Goal: Task Accomplishment & Management: Use online tool/utility

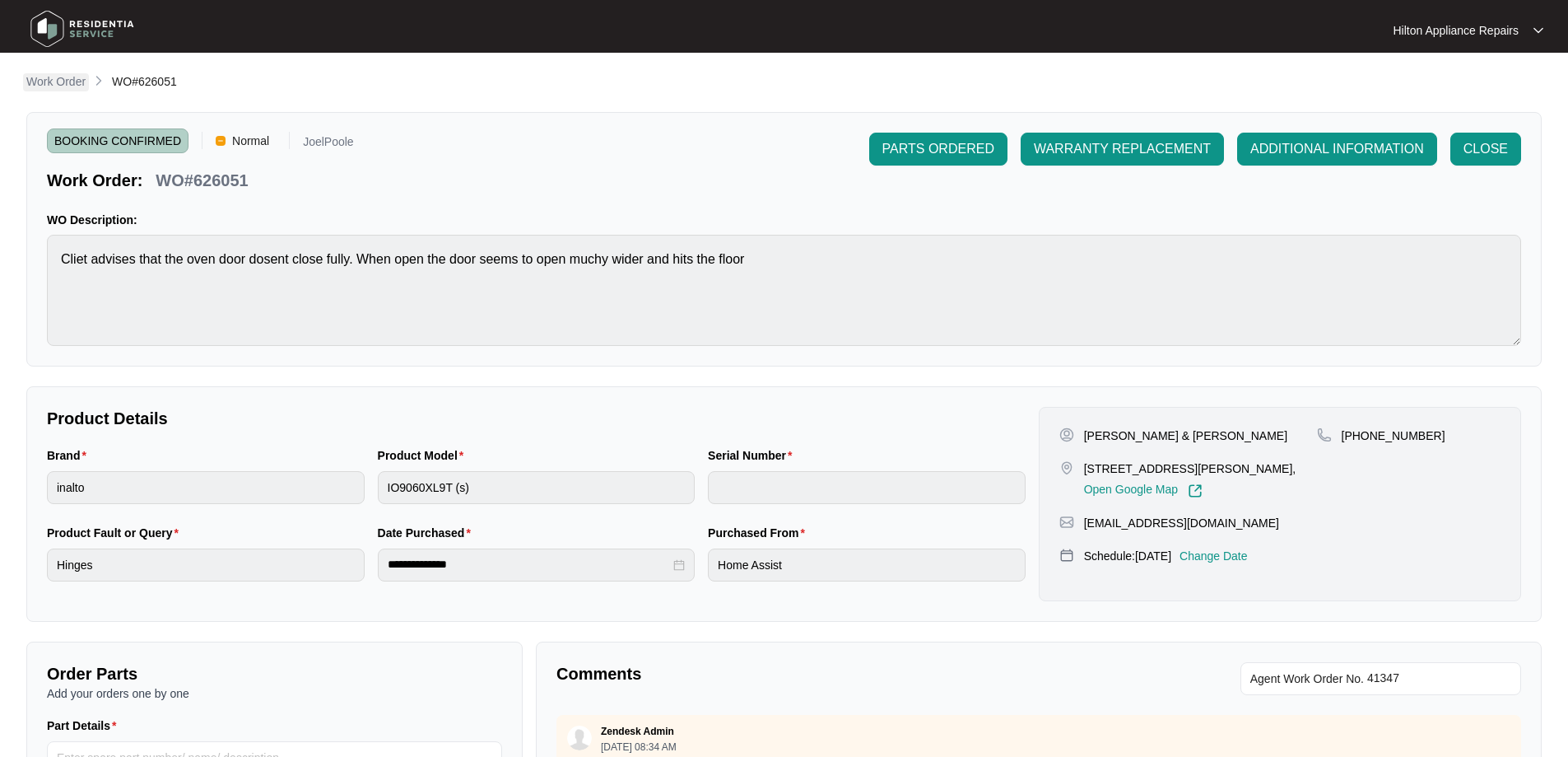
click at [42, 79] on p "Work Order" at bounding box center [55, 81] width 59 height 16
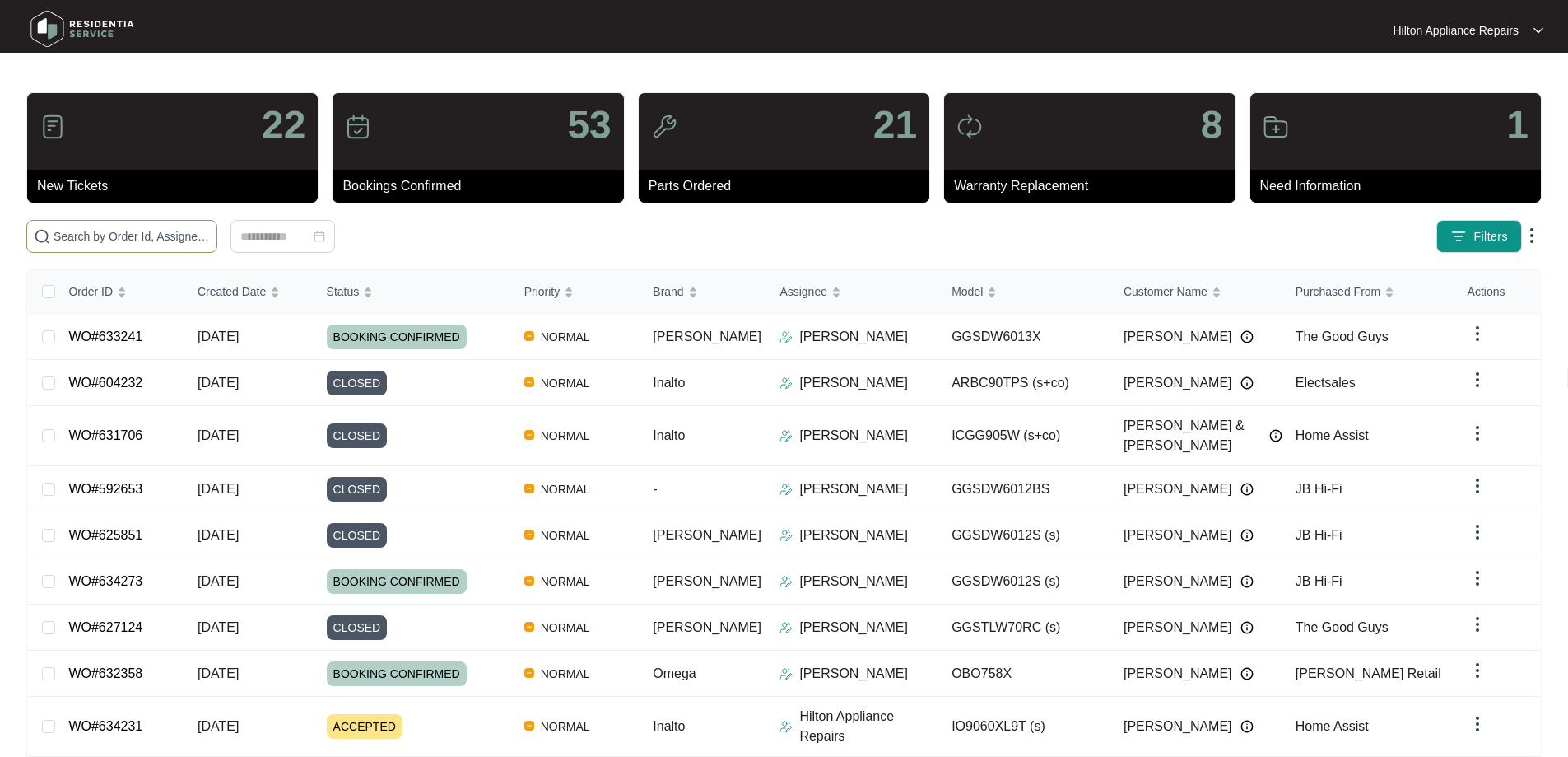
click at [174, 245] on input "text" at bounding box center [131, 236] width 156 height 18
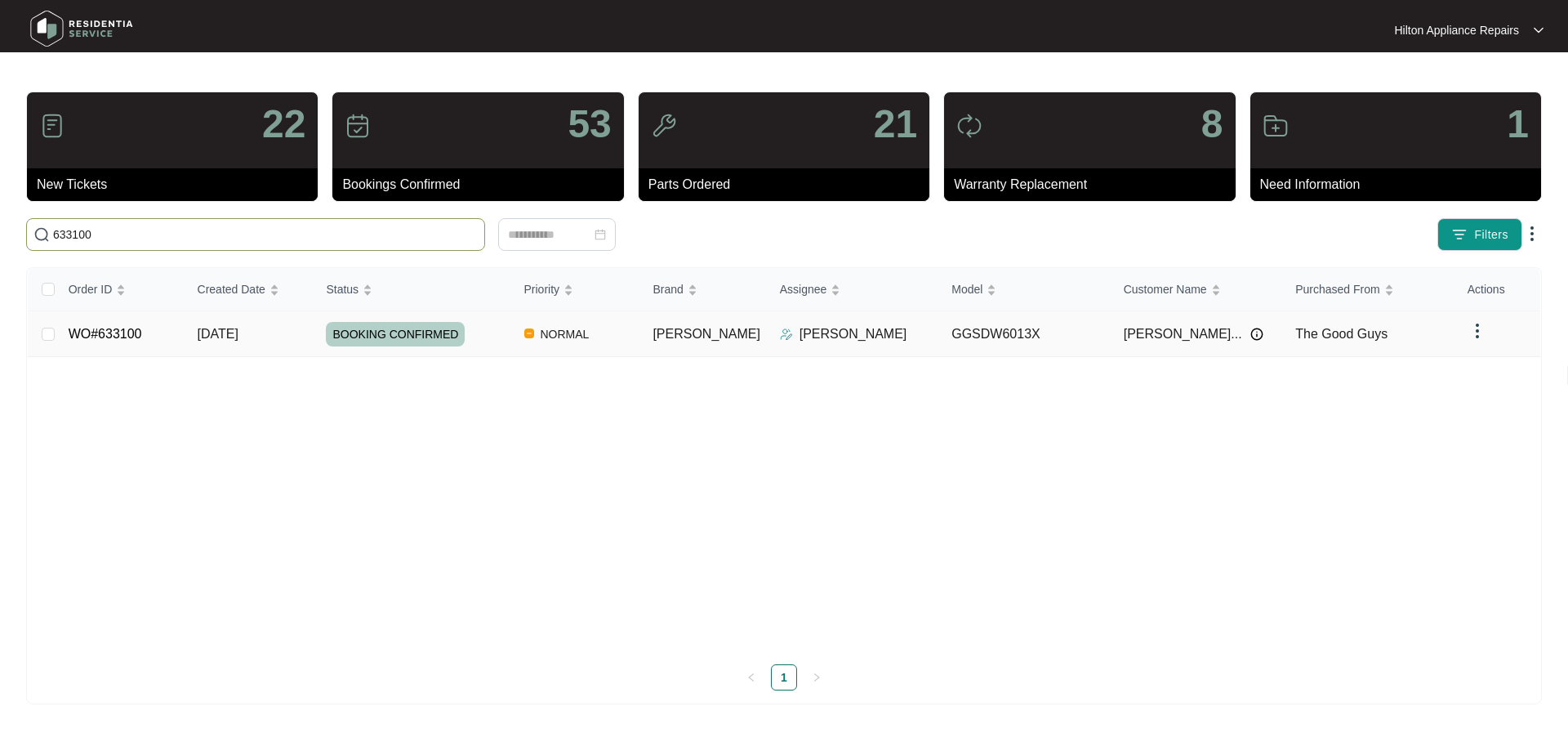
type input "633100"
click at [511, 333] on div "BOOKING CONFIRMED" at bounding box center [418, 334] width 185 height 25
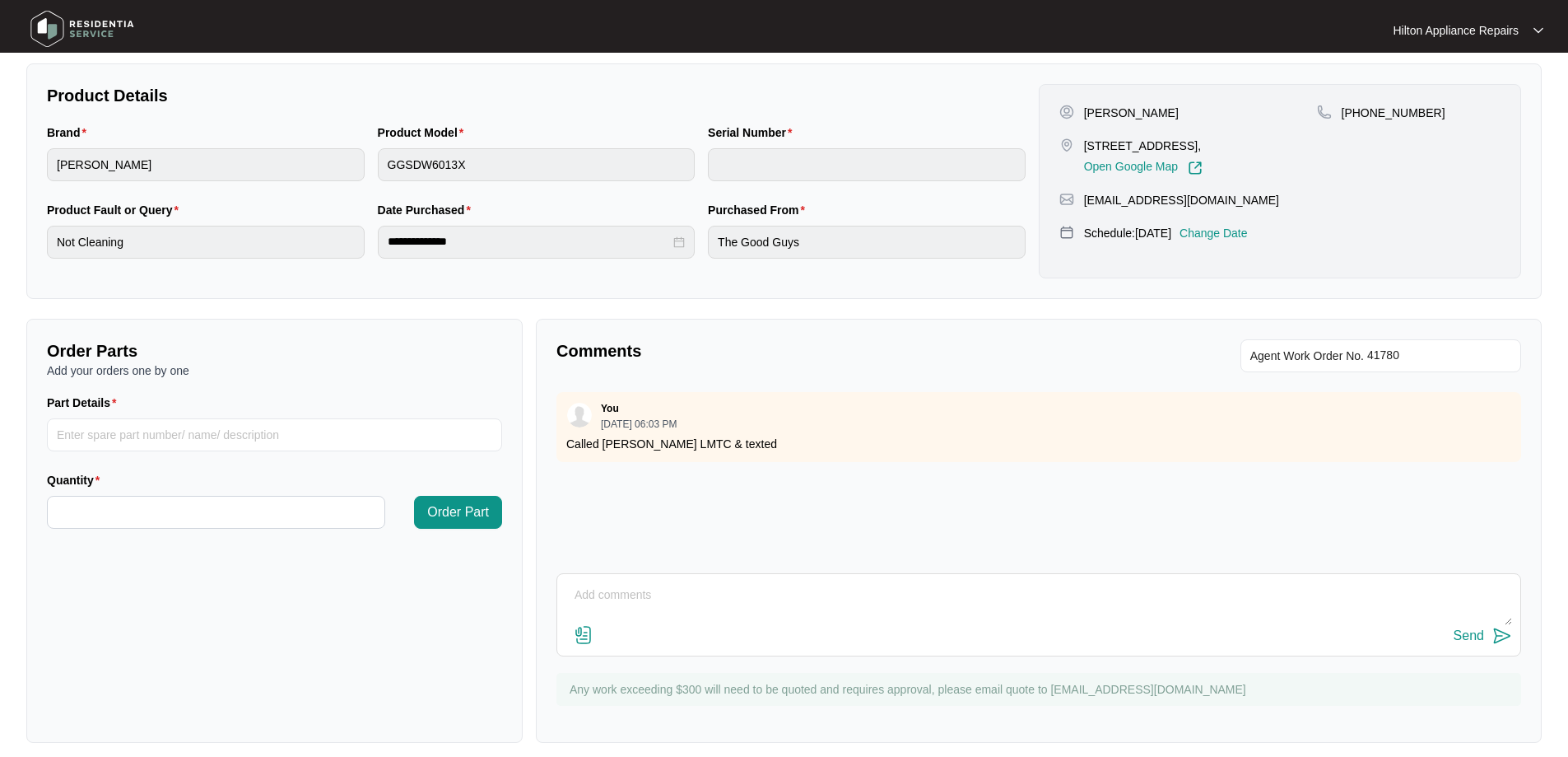
scroll to position [336, 0]
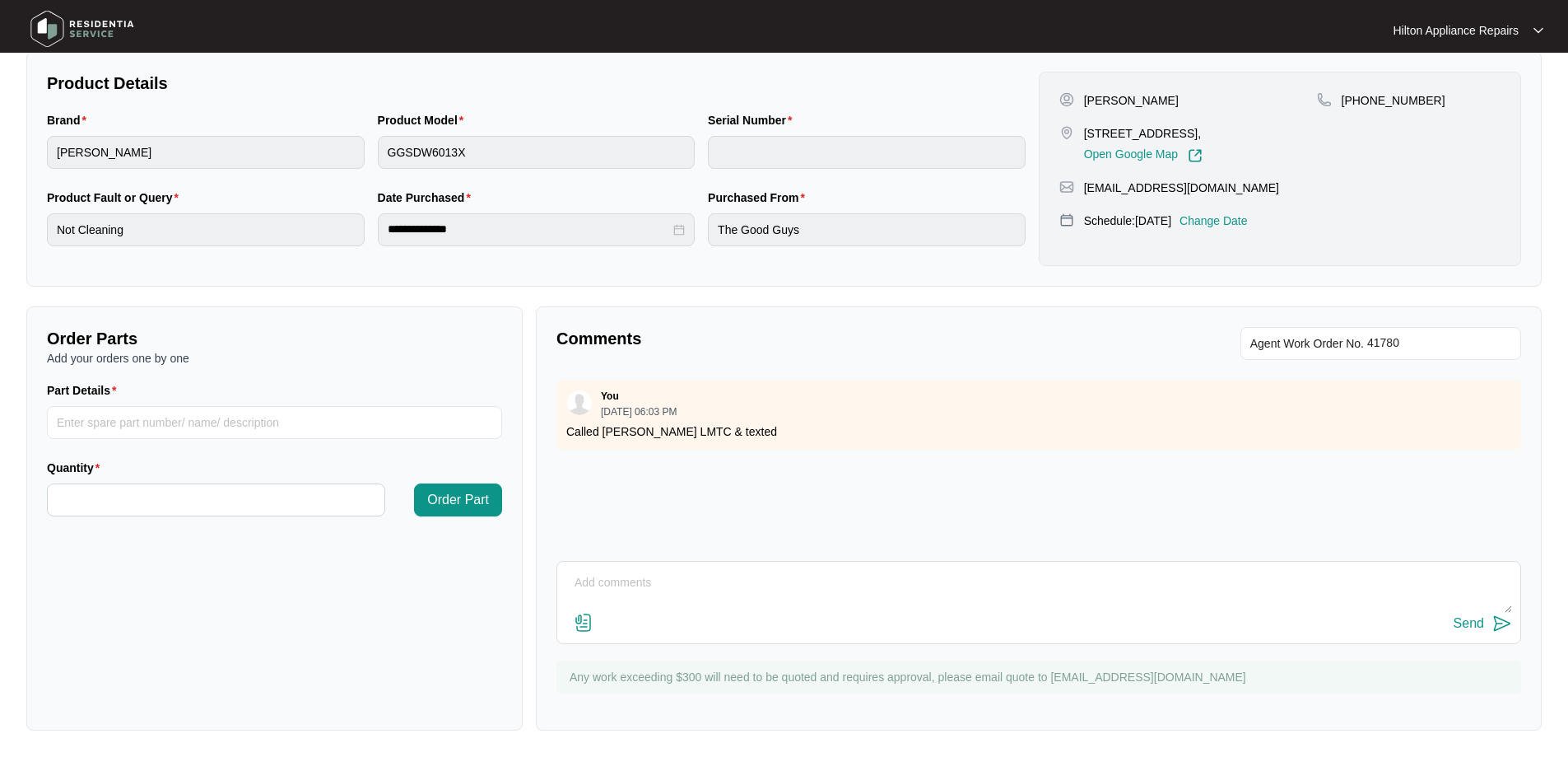
click at [724, 575] on textarea at bounding box center [1039, 591] width 946 height 42
paste textarea "[PERSON_NAME] (CENTRAL - Apprentice) ([DATE]) - Work Note Inspected and ran uni…"
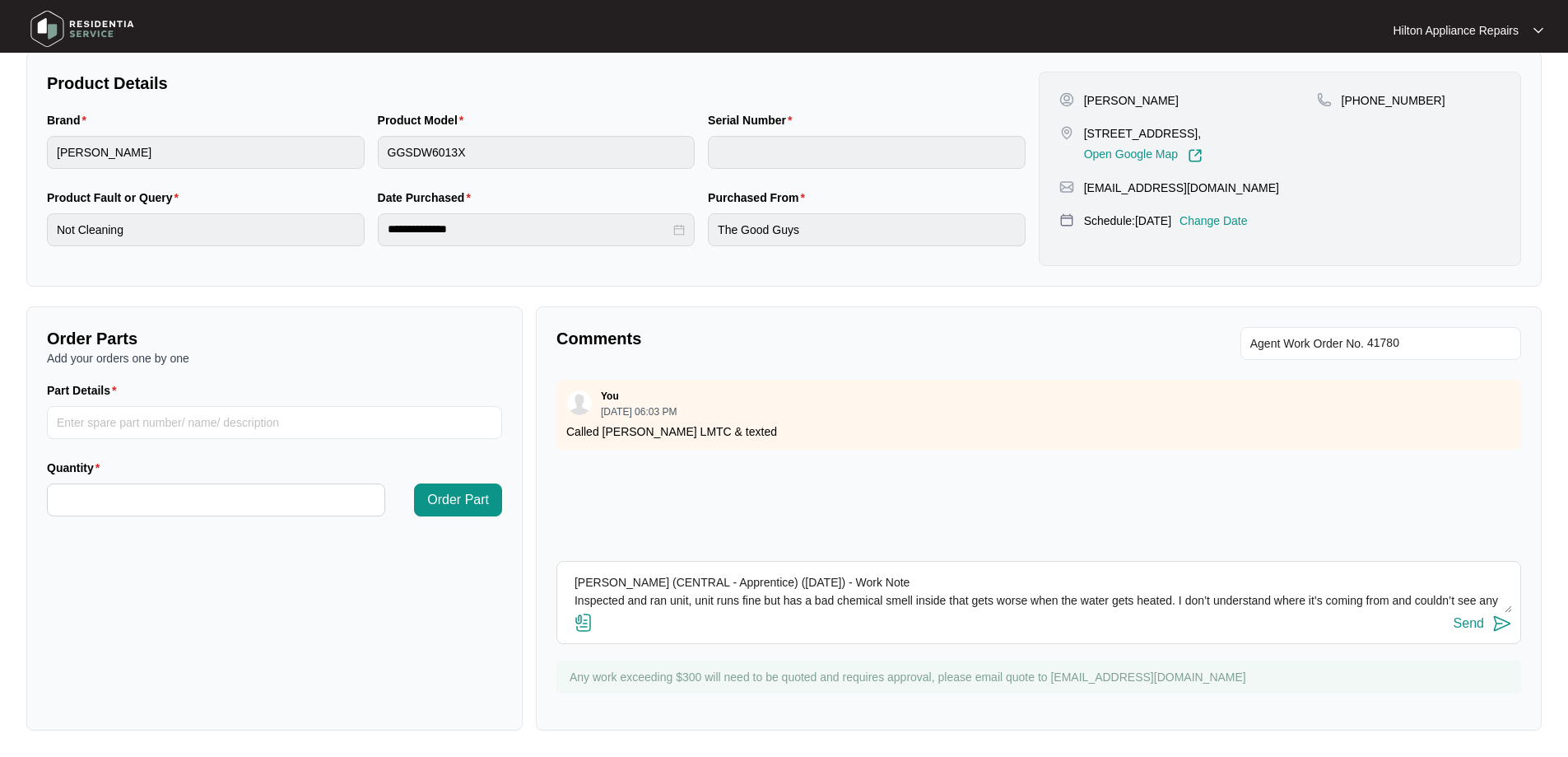
scroll to position [31, 0]
type textarea "[PERSON_NAME] (CENTRAL - Apprentice) ([DATE]) - Work Note Inspected and ran uni…"
click at [582, 618] on img at bounding box center [583, 622] width 19 height 19
click at [0, 0] on input "file" at bounding box center [0, 0] width 0 height 0
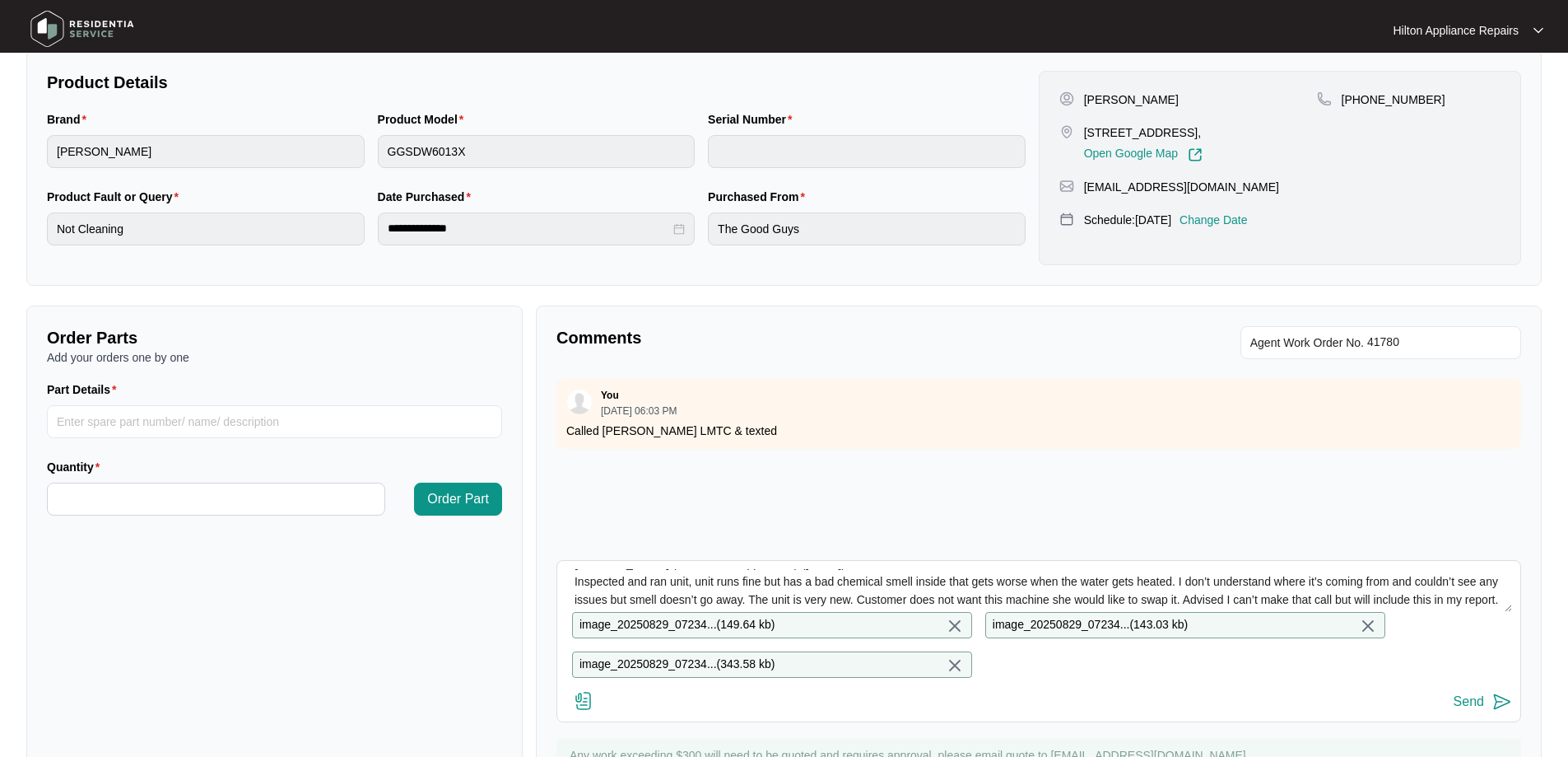
click at [1463, 709] on div "Send" at bounding box center [1469, 701] width 31 height 14
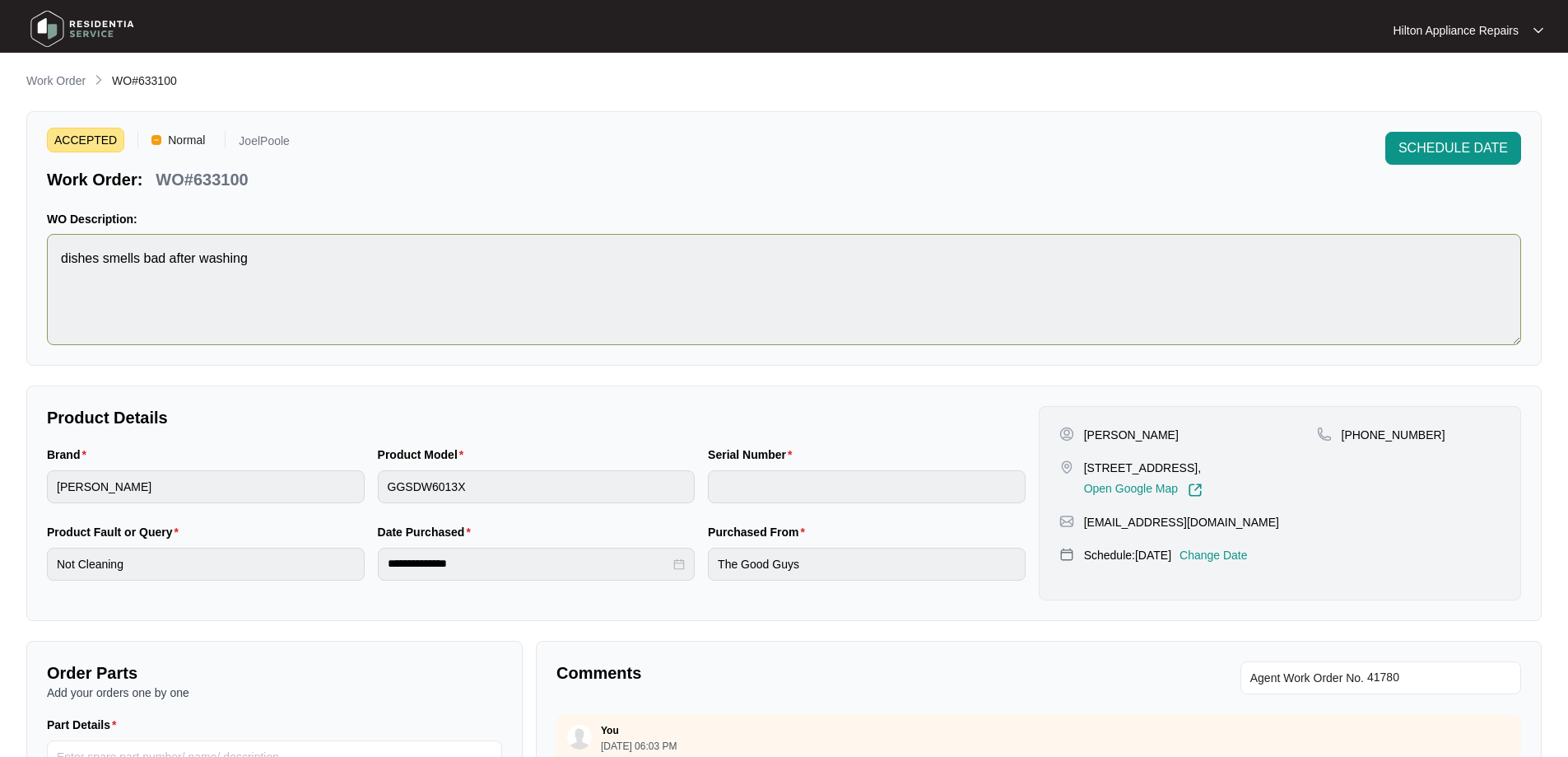
scroll to position [0, 0]
click at [46, 74] on p "Work Order" at bounding box center [55, 81] width 59 height 16
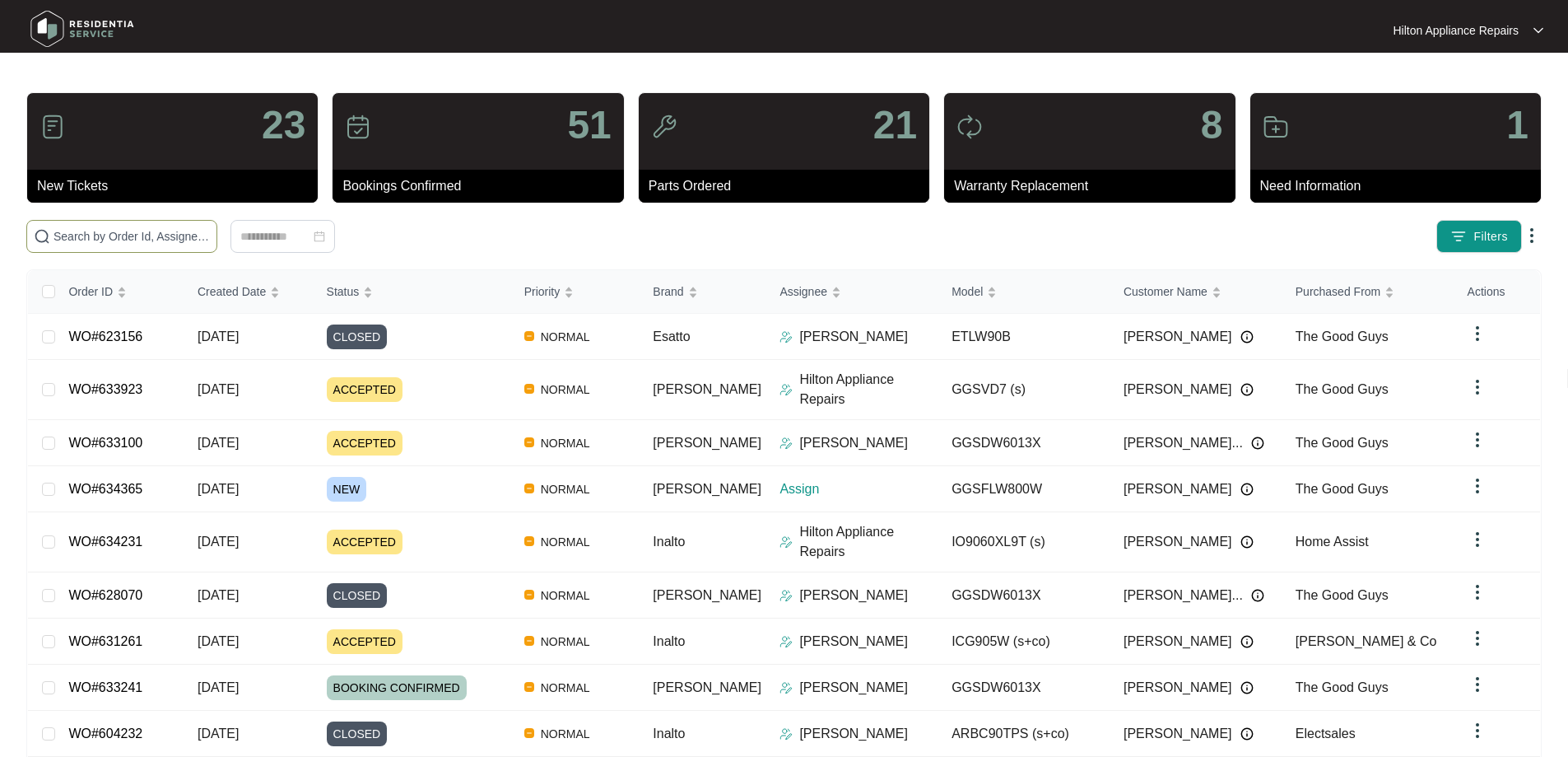
click at [193, 230] on input "text" at bounding box center [131, 236] width 156 height 18
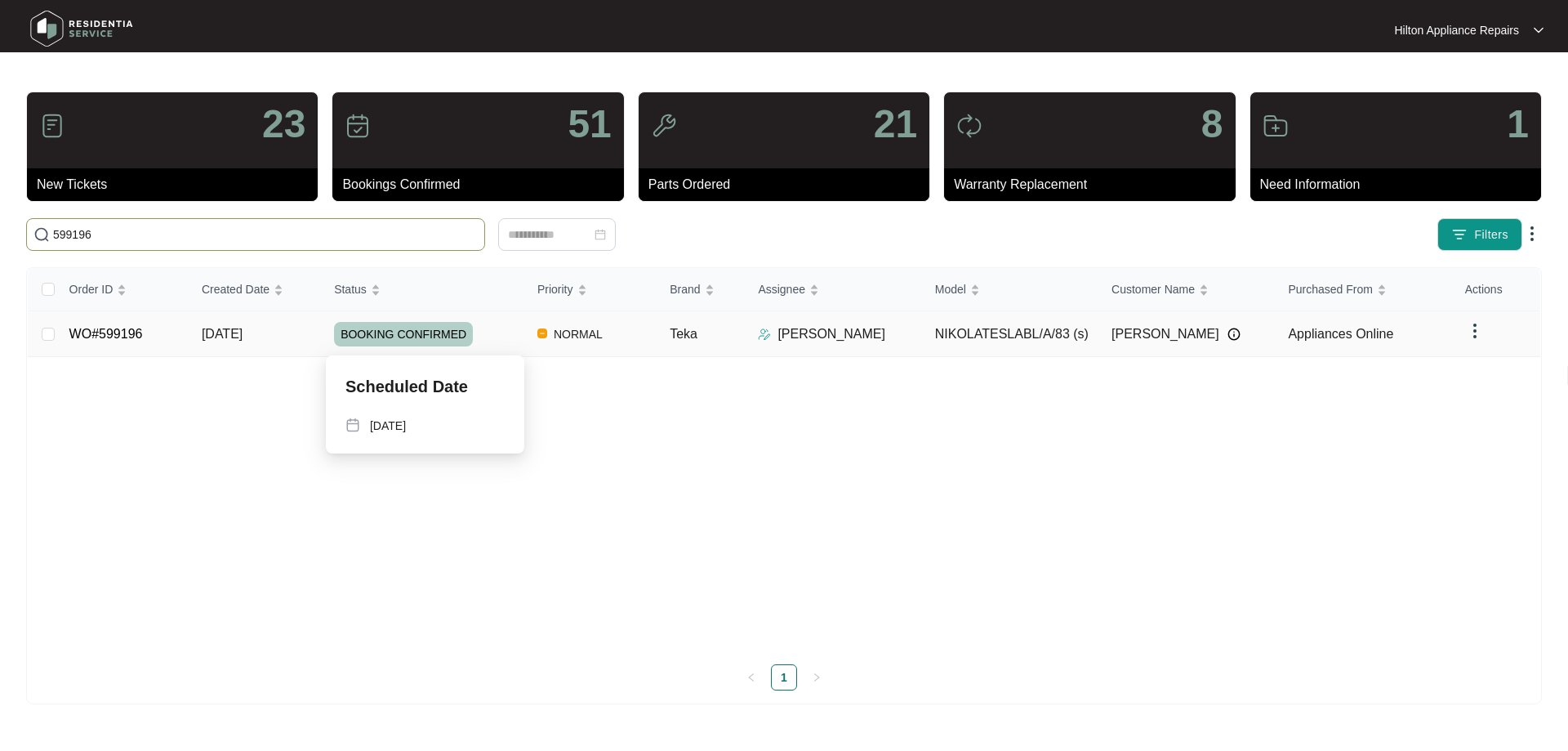
type input "599196"
click at [513, 323] on div "BOOKING CONFIRMED" at bounding box center [429, 334] width 190 height 25
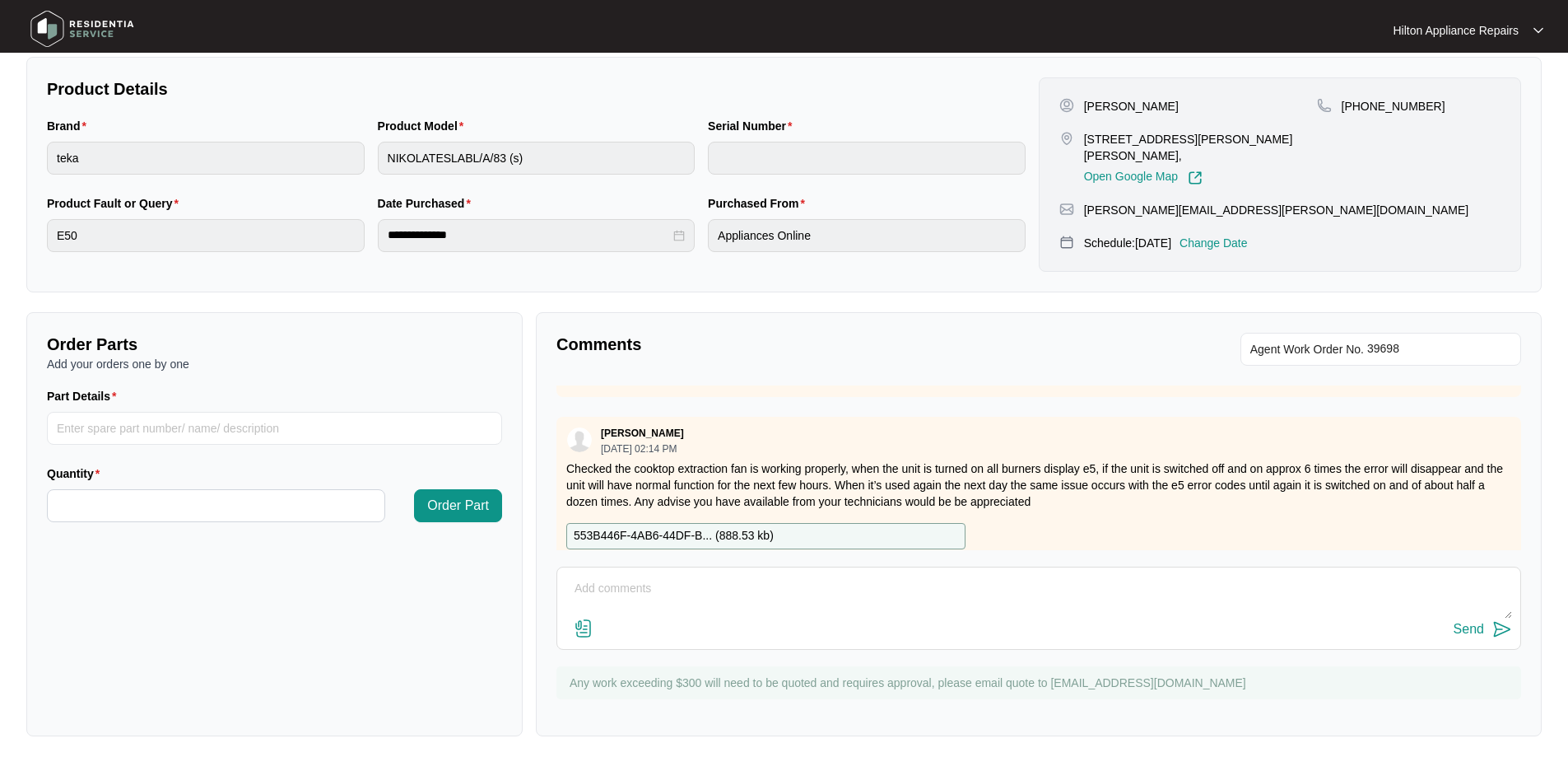
scroll to position [247, 0]
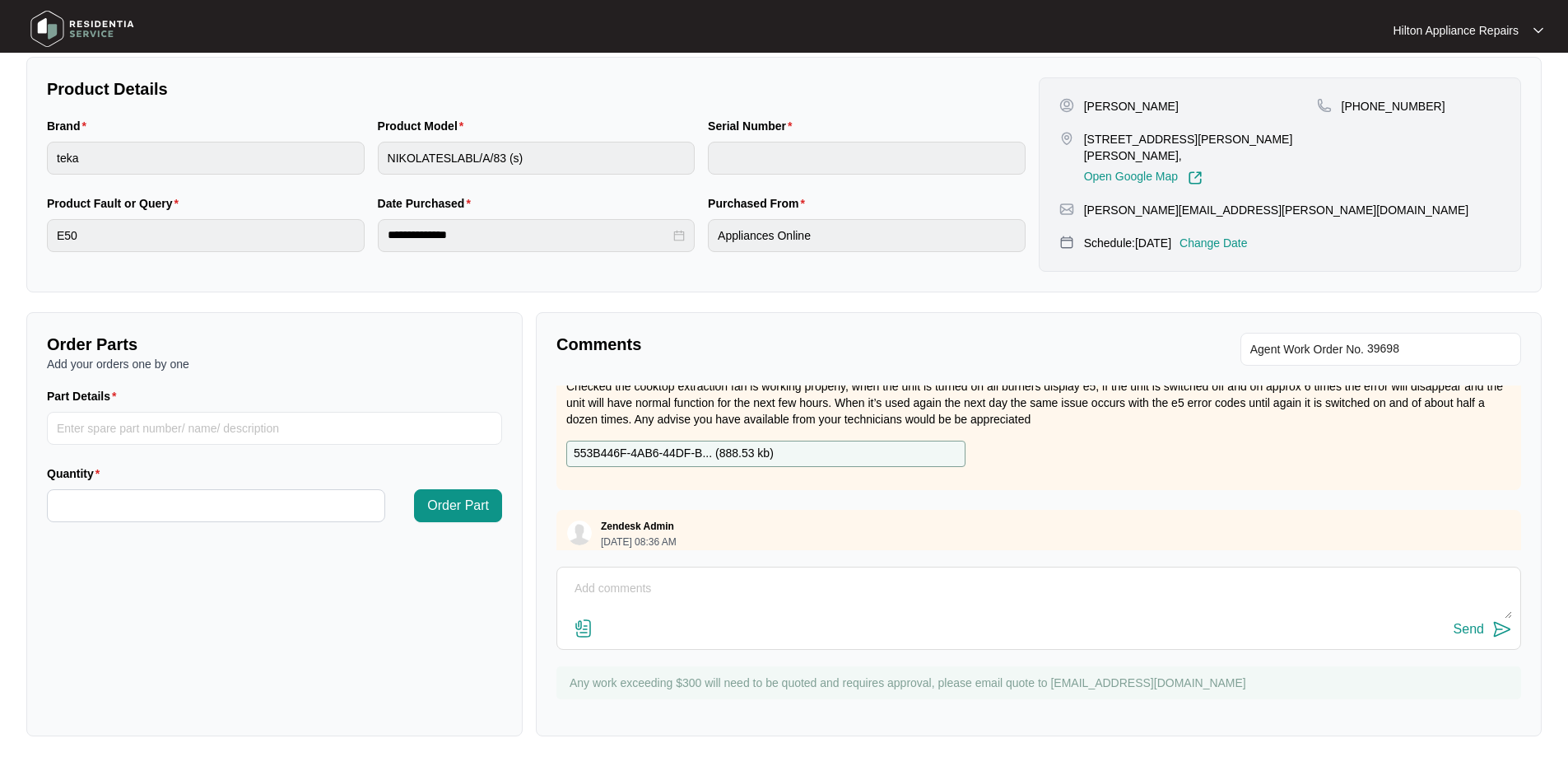
click at [678, 447] on p "553B446F-4AB6-44DF-B... ( 888.53 kb )" at bounding box center [673, 453] width 199 height 18
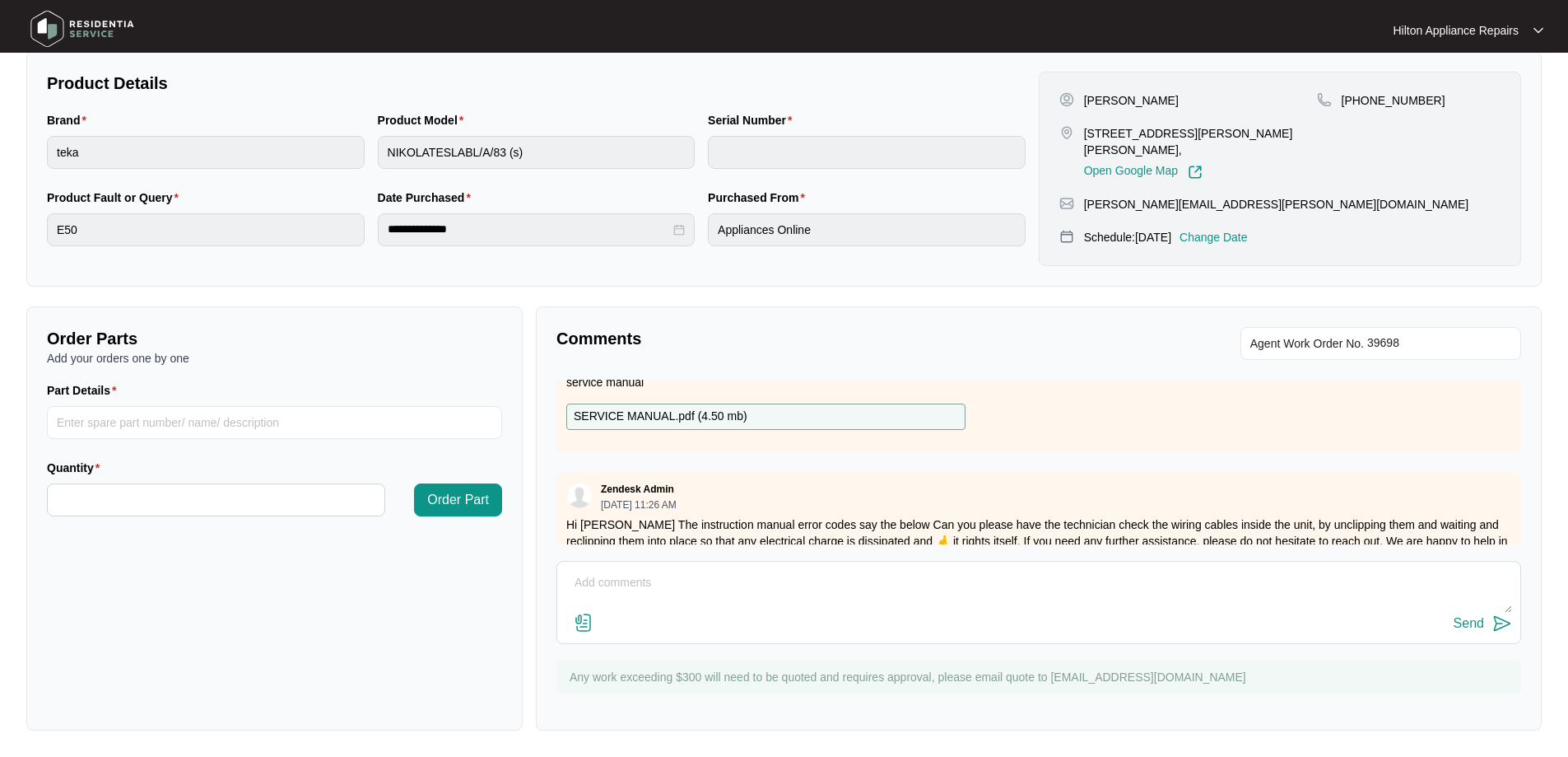
scroll to position [906, 0]
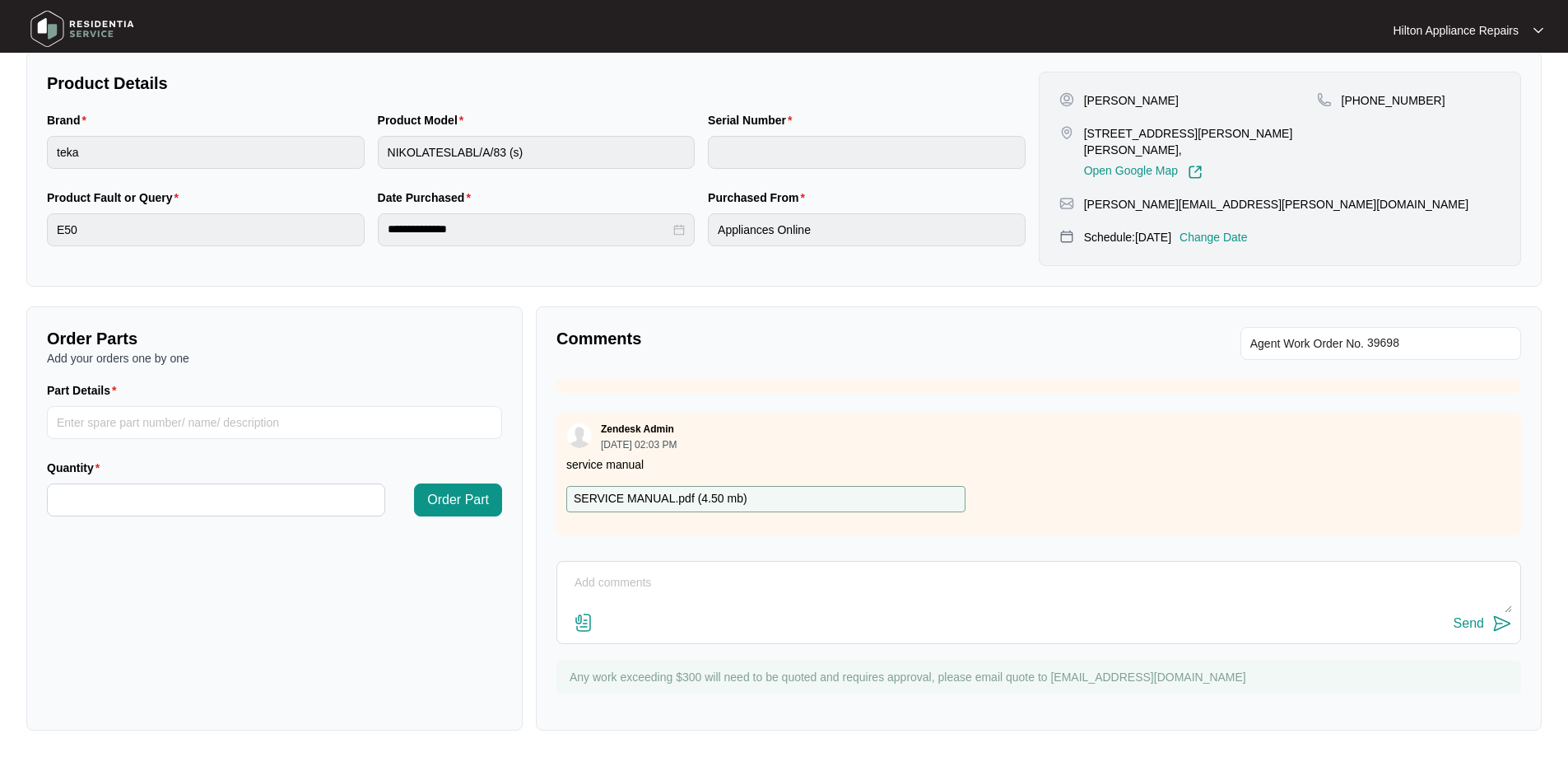
click at [665, 500] on p "SERVICE MANUAL.pdf ( 4.50 mb )" at bounding box center [660, 499] width 173 height 18
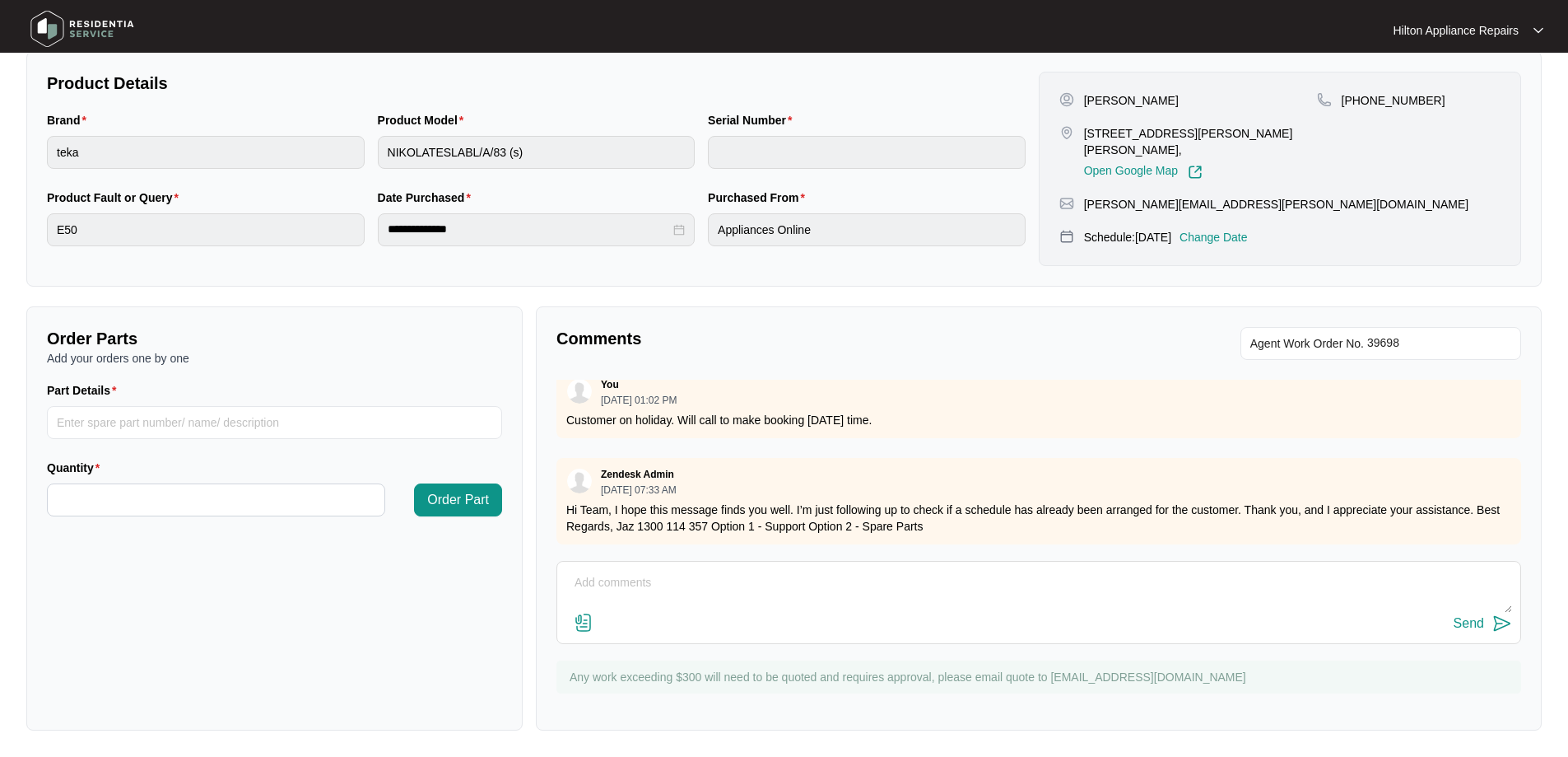
scroll to position [1320, 0]
click at [690, 585] on textarea at bounding box center [1039, 591] width 946 height 42
paste textarea "Dean Schroder (SOUTH) (29/08/2025) - Work Note Followed instructions from resid…"
drag, startPoint x: 740, startPoint y: 606, endPoint x: 1079, endPoint y: 431, distance: 381.5
click at [1079, 431] on div "Zendesk Admin 06/20/2025 at 12:55 PM Hey Team, Do you have a service manual for…" at bounding box center [1038, 462] width 965 height 165
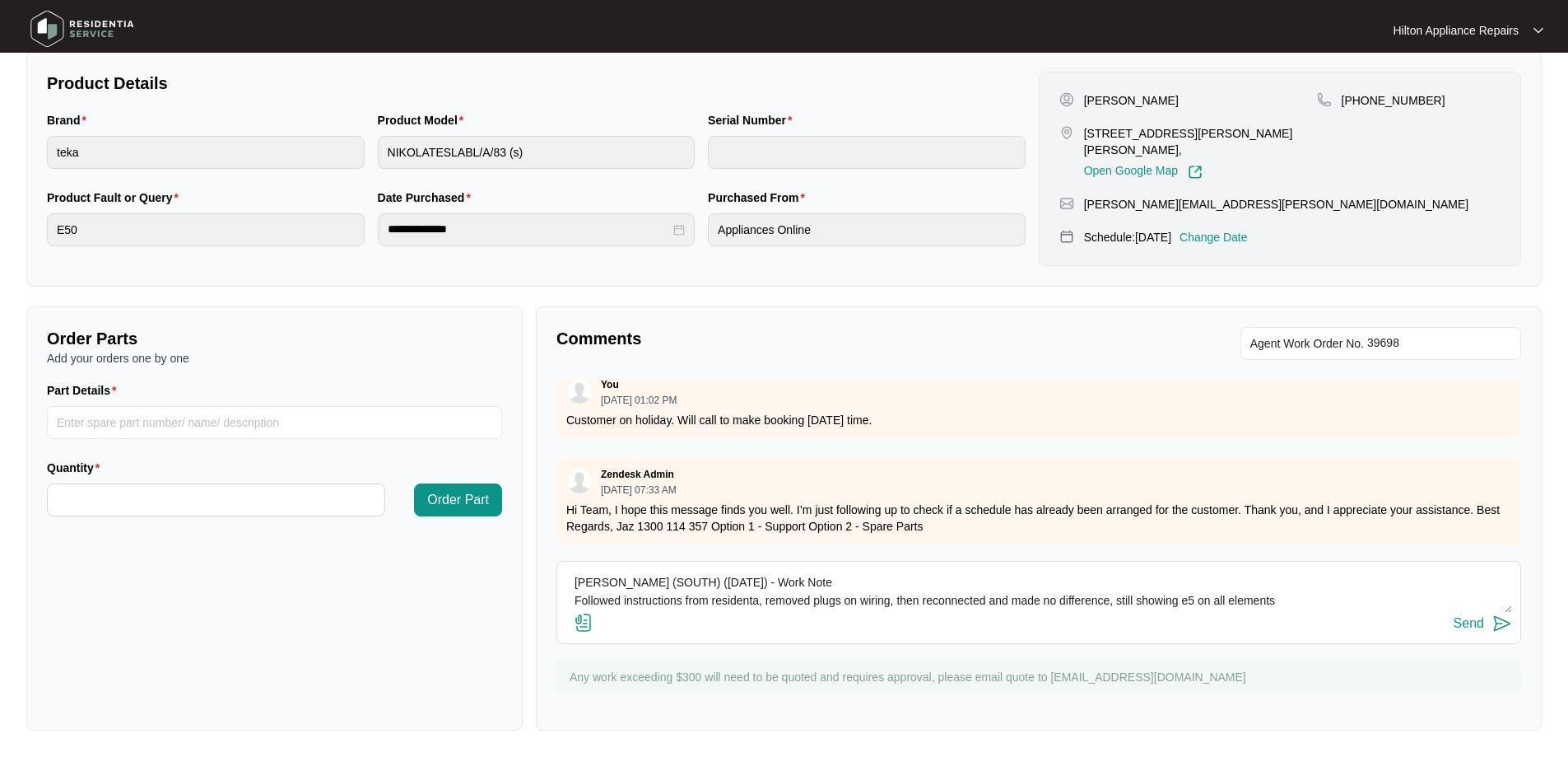
click at [753, 604] on textarea "Dean Schroder (SOUTH) (29/08/2025) - Work Note Followed instructions from resid…" at bounding box center [1039, 591] width 946 height 42
type textarea "Dean Schroder (SOUTH) (29/08/2025) - Work Note Followed instructions from resid…"
click at [1483, 627] on button "Send" at bounding box center [1482, 623] width 59 height 22
